Goal: Transaction & Acquisition: Purchase product/service

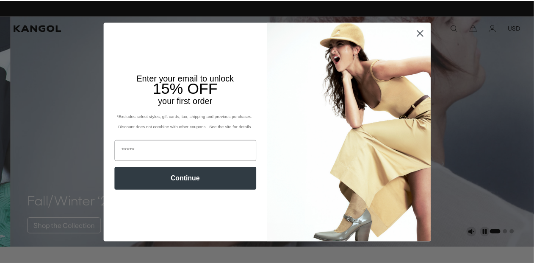
scroll to position [0, 175]
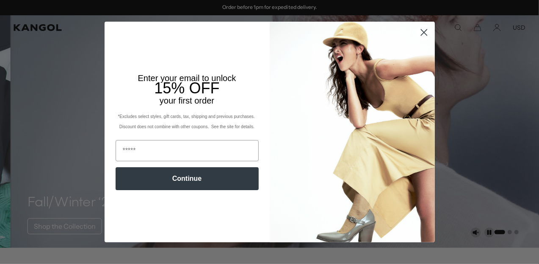
click at [423, 38] on circle "Close dialog" at bounding box center [424, 32] width 14 height 14
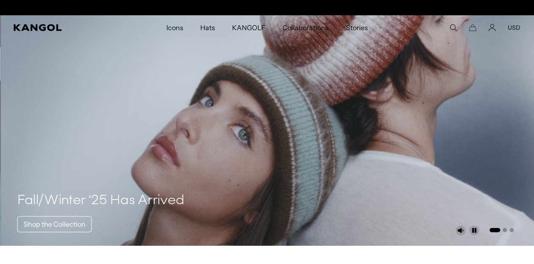
scroll to position [0, 0]
click at [179, 28] on span "Icons" at bounding box center [174, 27] width 17 height 25
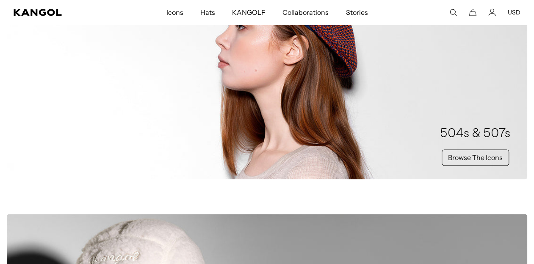
scroll to position [449, 0]
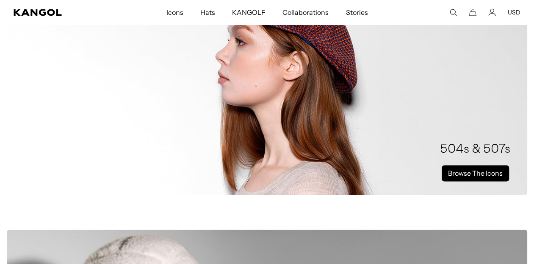
click at [489, 170] on link "Browse The Icons" at bounding box center [475, 173] width 67 height 16
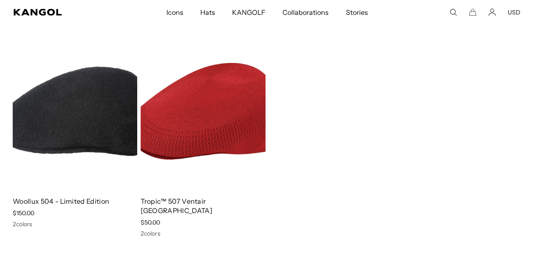
scroll to position [1352, 0]
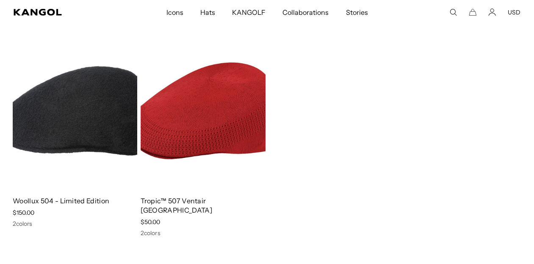
click at [246, 9] on span "KANGOLF" at bounding box center [248, 12] width 33 height 25
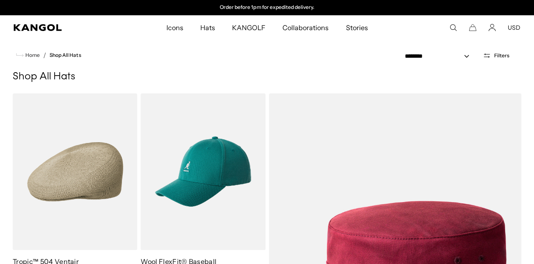
select select "******"
click at [402, 52] on select "**********" at bounding box center [440, 56] width 76 height 9
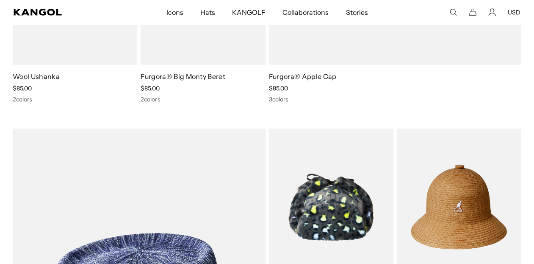
scroll to position [1233, 0]
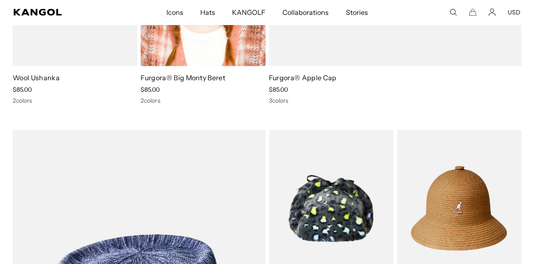
click at [175, 80] on link "Furgora® Big Monty Beret" at bounding box center [183, 77] width 85 height 8
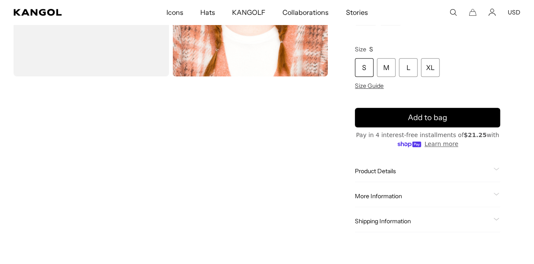
click at [497, 170] on span at bounding box center [497, 170] width 7 height 7
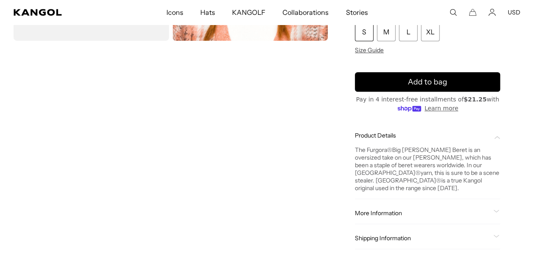
scroll to position [211, 0]
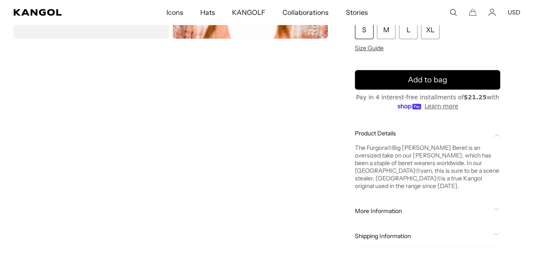
click at [497, 207] on span at bounding box center [497, 210] width 7 height 7
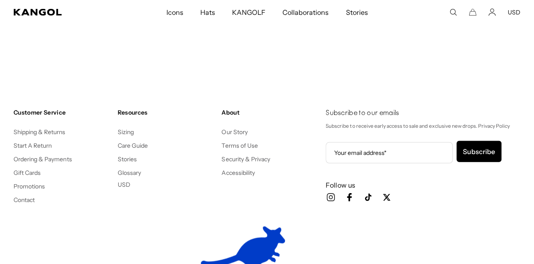
scroll to position [0, 0]
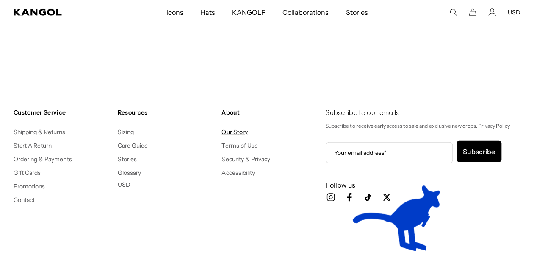
click at [230, 128] on link "Our Story" at bounding box center [235, 132] width 26 height 8
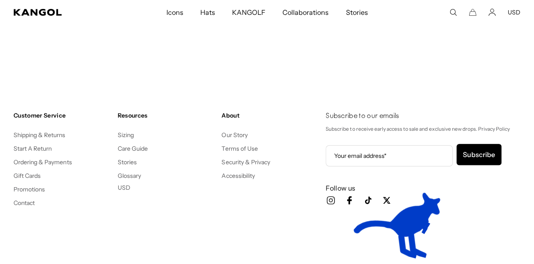
scroll to position [0, 175]
